Goal: Task Accomplishment & Management: Manage account settings

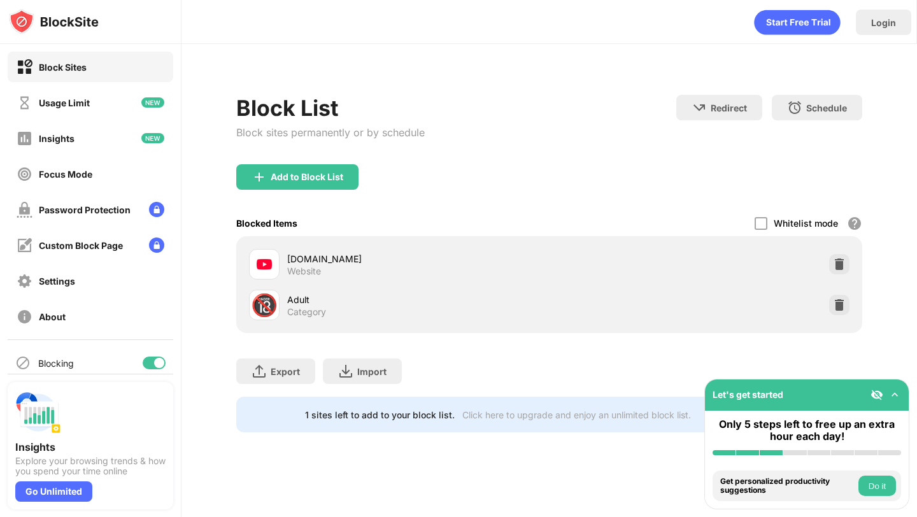
click at [691, 212] on div "Blocked Items Whitelist mode Block all websites except for those in your whitel…" at bounding box center [549, 223] width 626 height 26
click at [764, 221] on div at bounding box center [761, 223] width 13 height 13
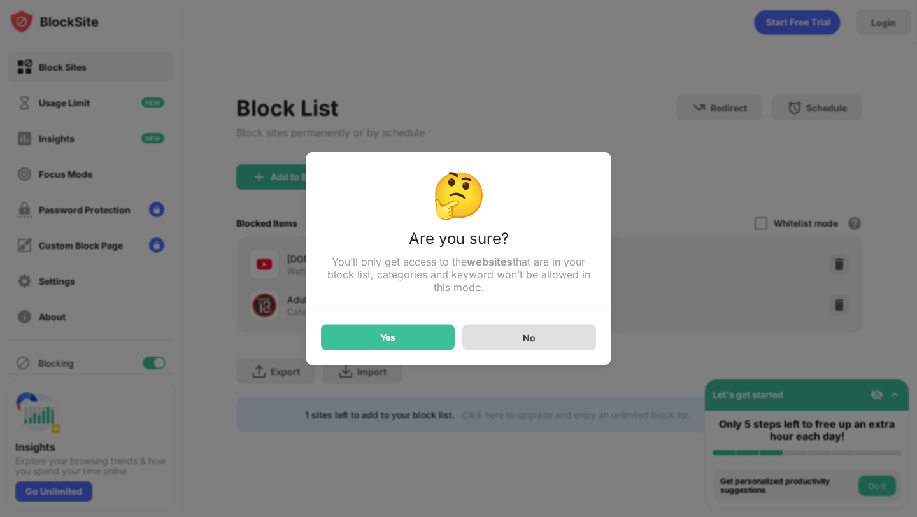
click at [517, 342] on div "No" at bounding box center [530, 337] width 134 height 25
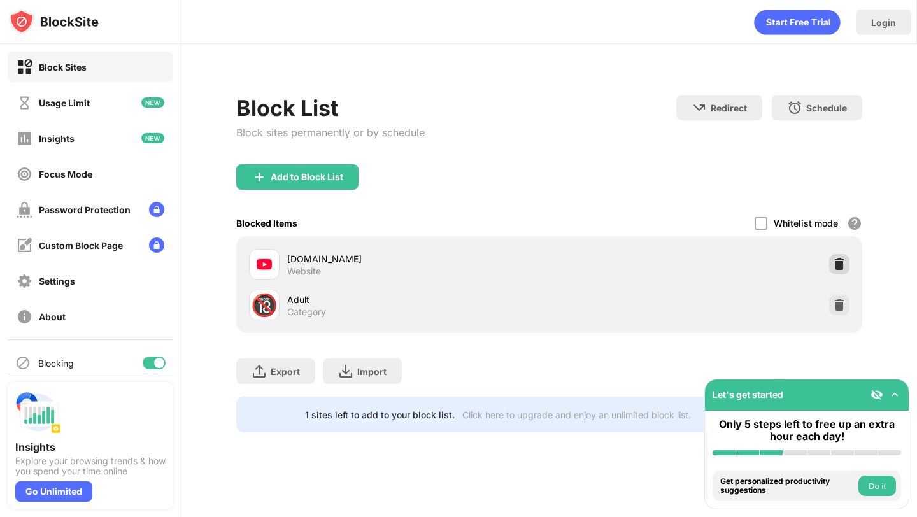
click at [838, 265] on img at bounding box center [839, 264] width 13 height 13
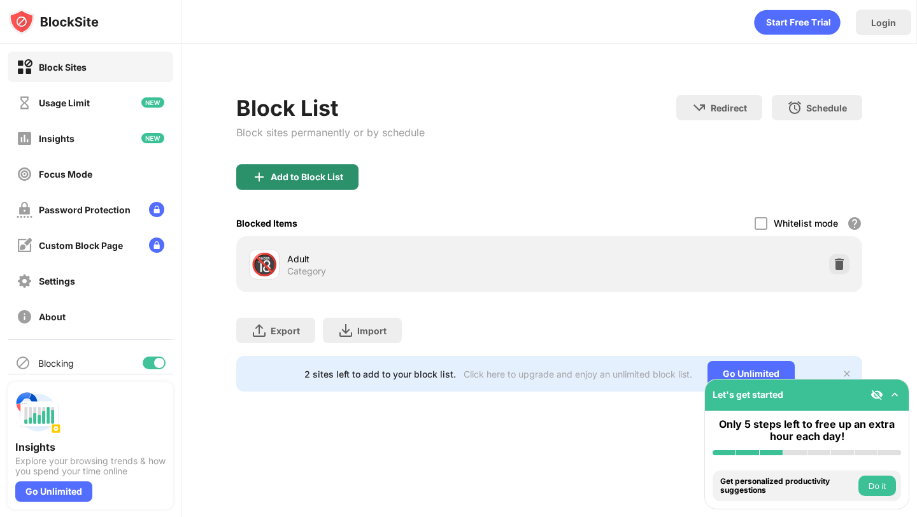
click at [264, 180] on img at bounding box center [259, 176] width 15 height 15
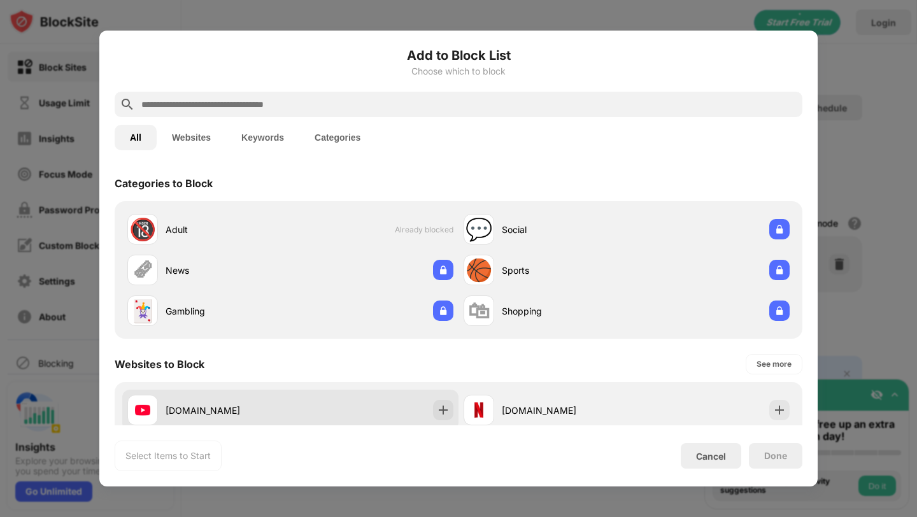
click at [315, 408] on div "youtube.com" at bounding box center [290, 410] width 336 height 41
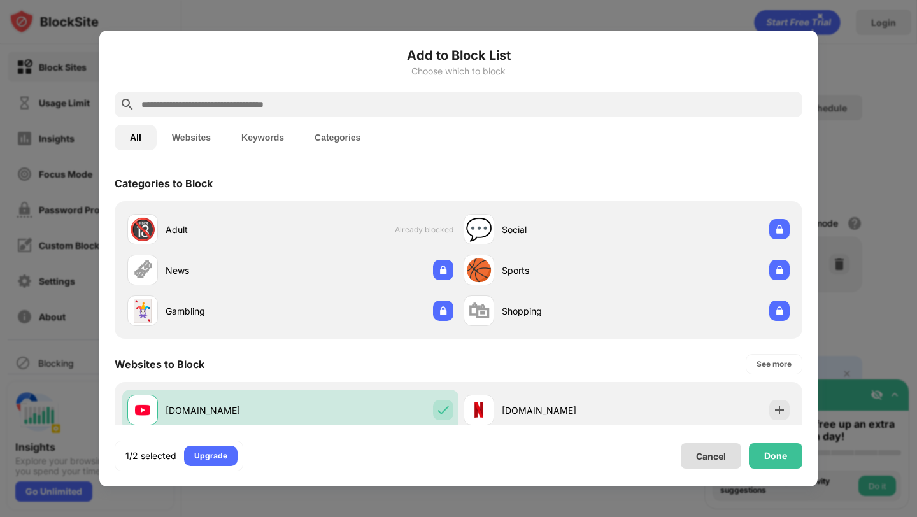
click at [765, 447] on div "Done" at bounding box center [776, 455] width 54 height 25
